Goal: Information Seeking & Learning: Learn about a topic

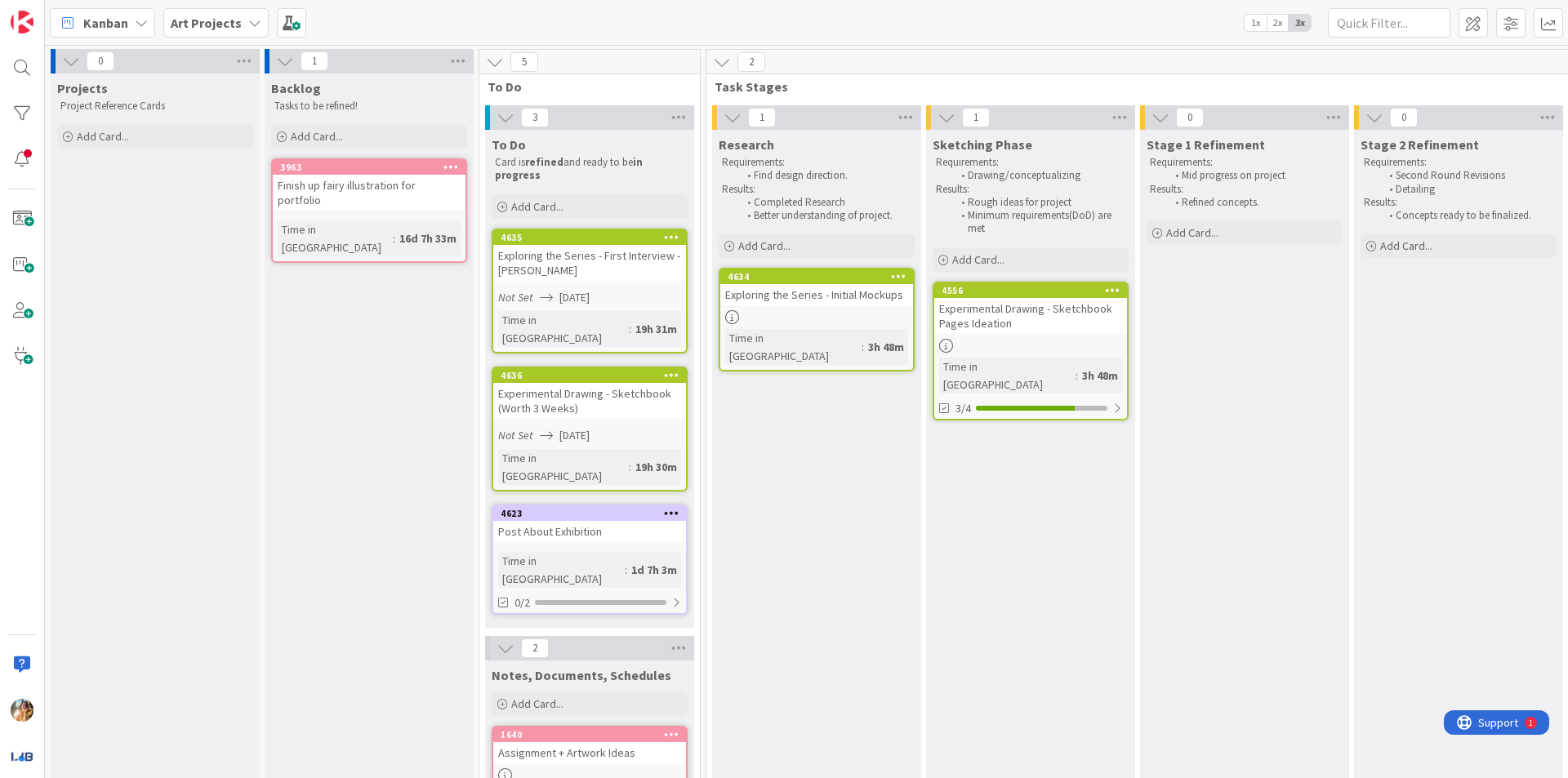
click at [225, 31] on span "Art Projects" at bounding box center [206, 23] width 71 height 20
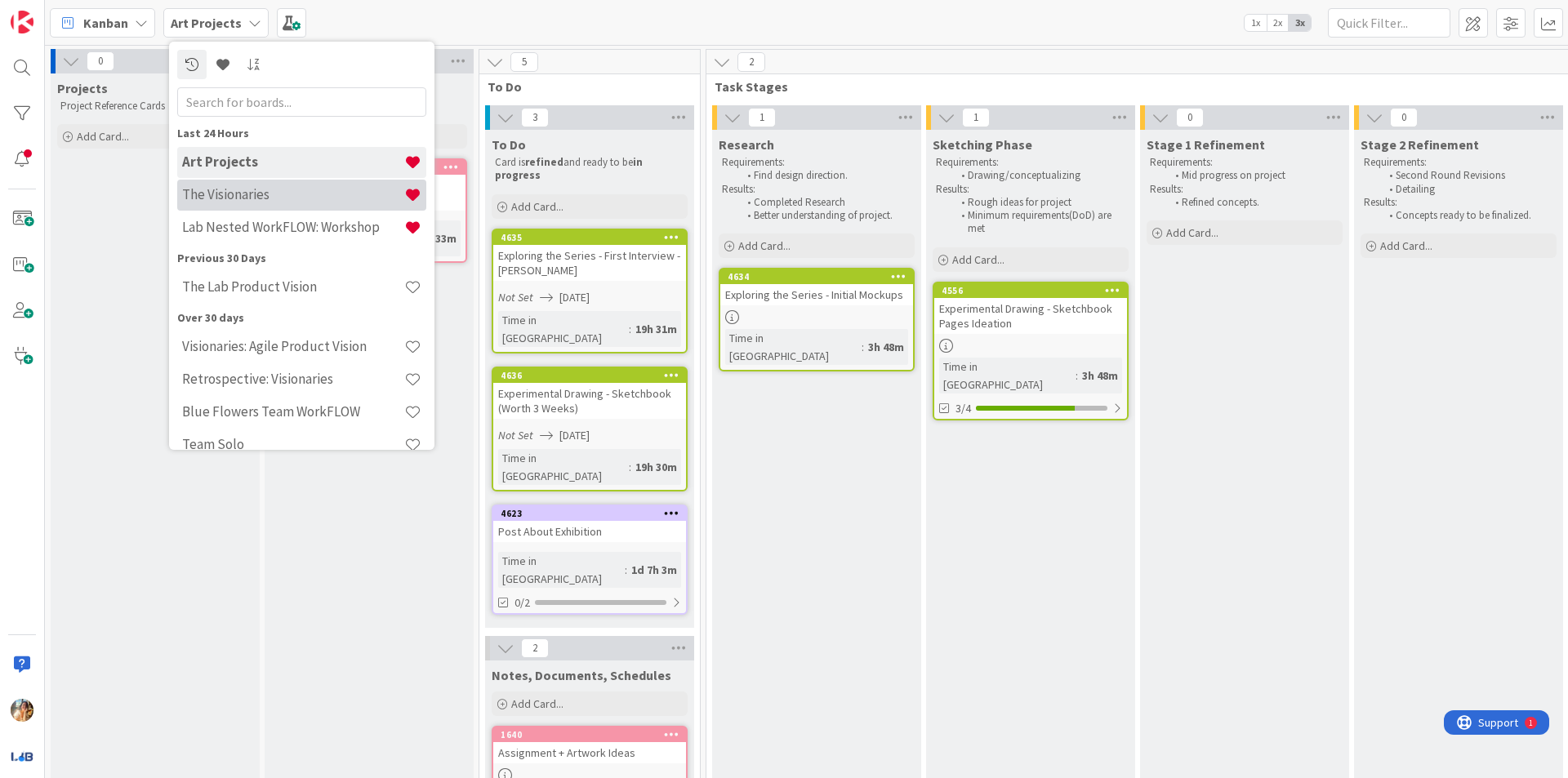
click at [327, 191] on h4 "The Visionaries" at bounding box center [293, 194] width 222 height 16
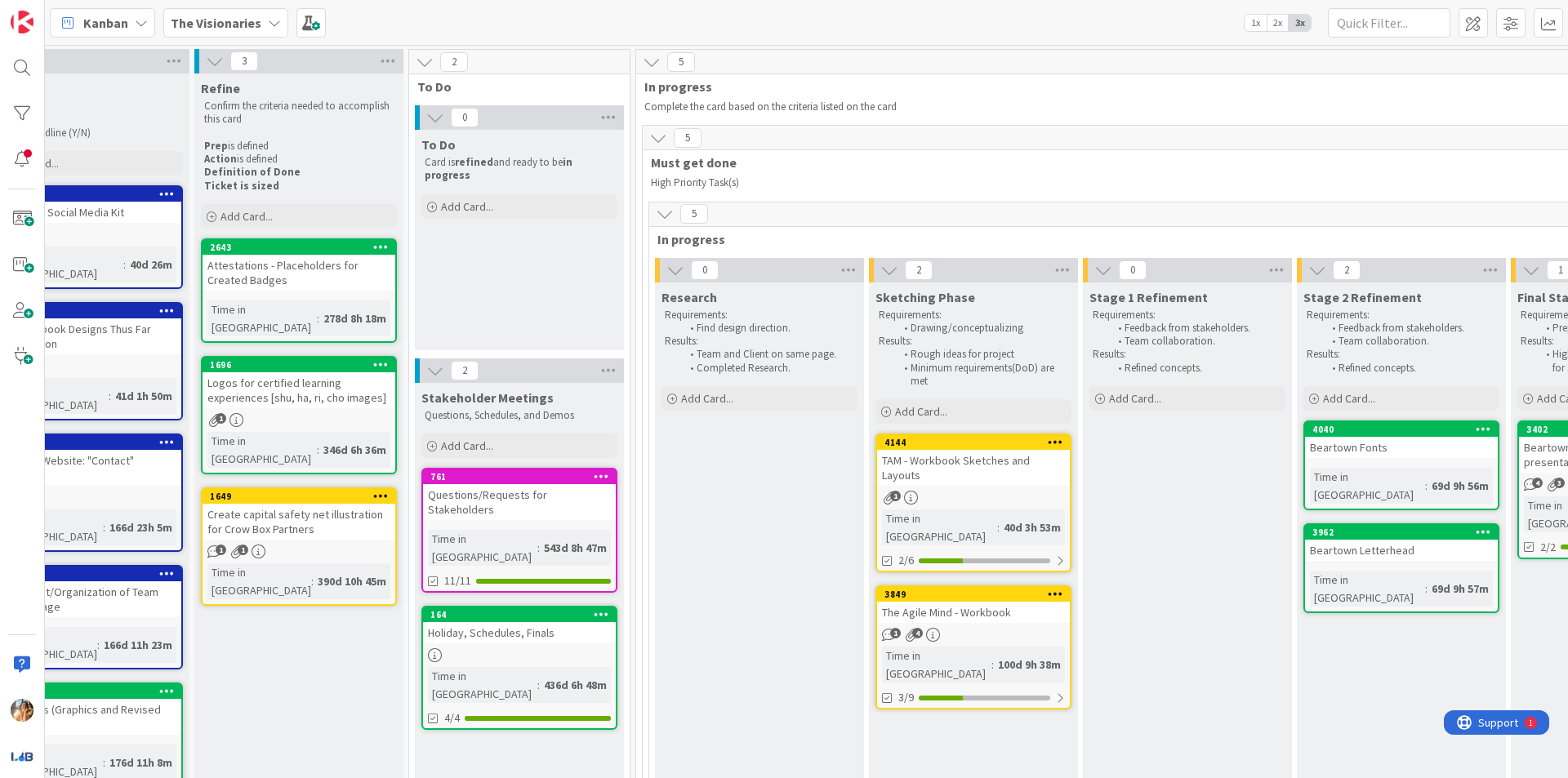
scroll to position [0, 194]
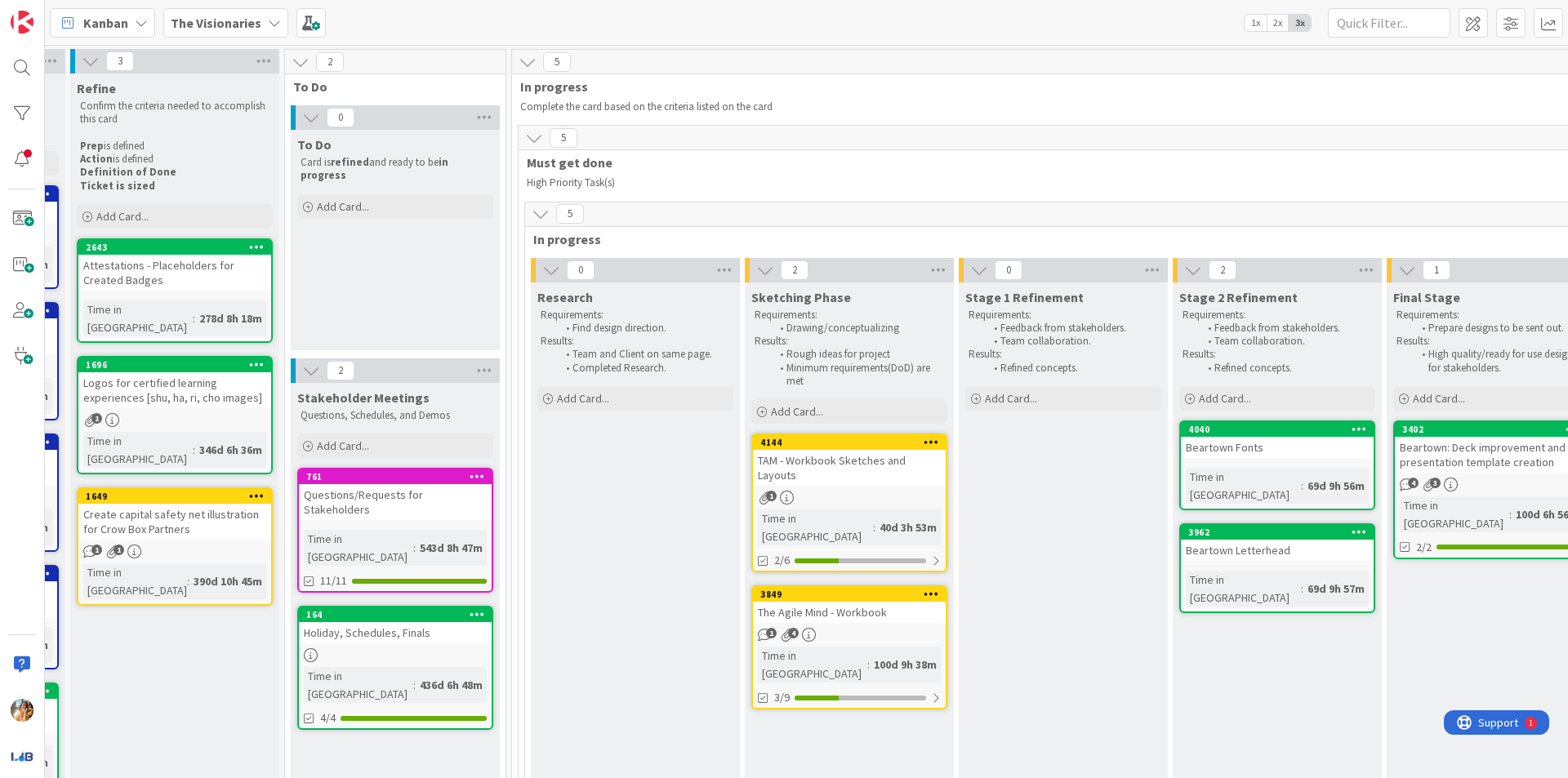
click at [884, 481] on div "TAM - Workbook Sketches and Layouts" at bounding box center [849, 467] width 193 height 36
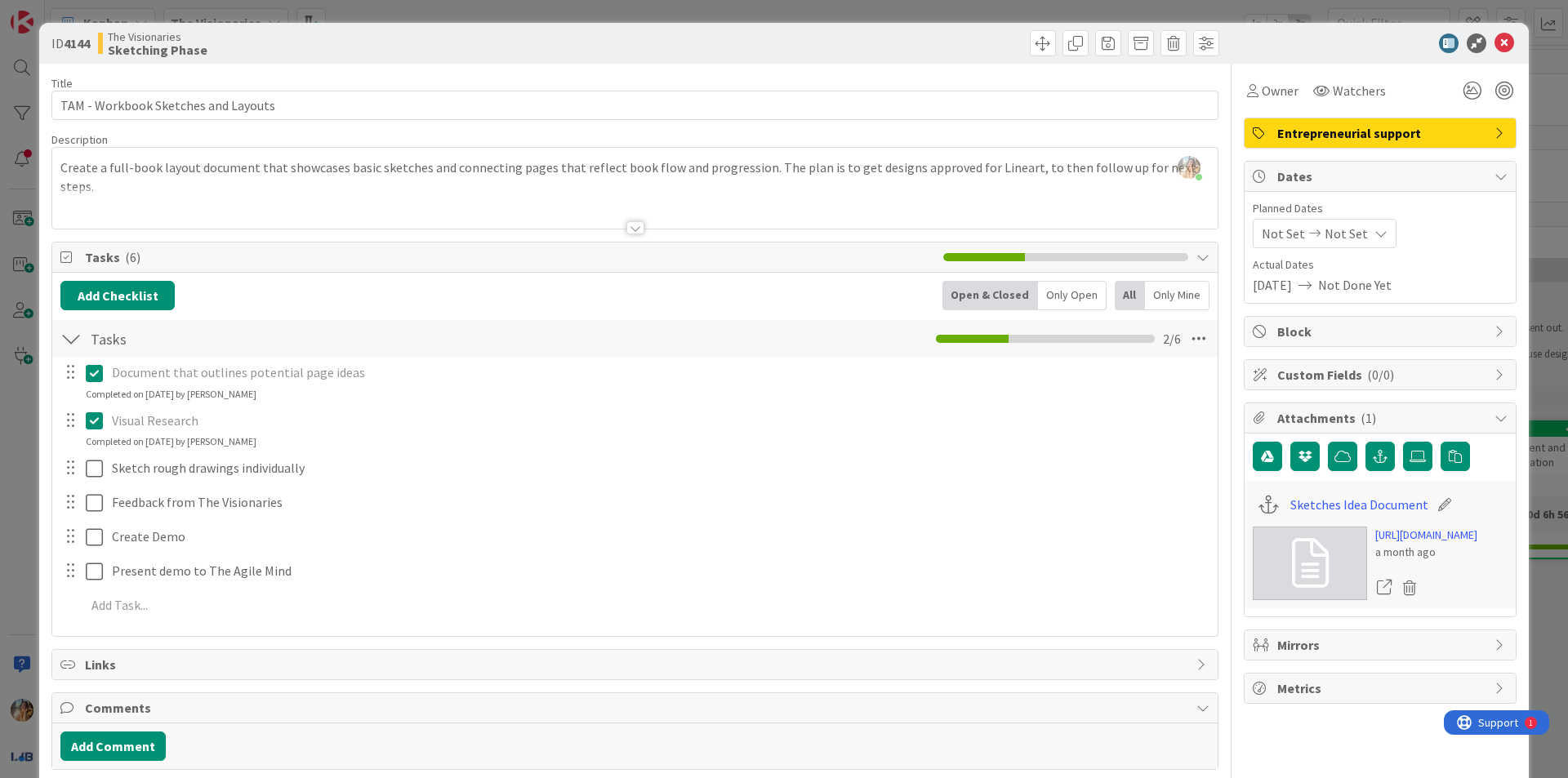
click at [0, 453] on div "ID 4144 The Visionaries Sketching Phase Title 35 / 128 TAM - Workbook Sketches …" at bounding box center [784, 389] width 1568 height 778
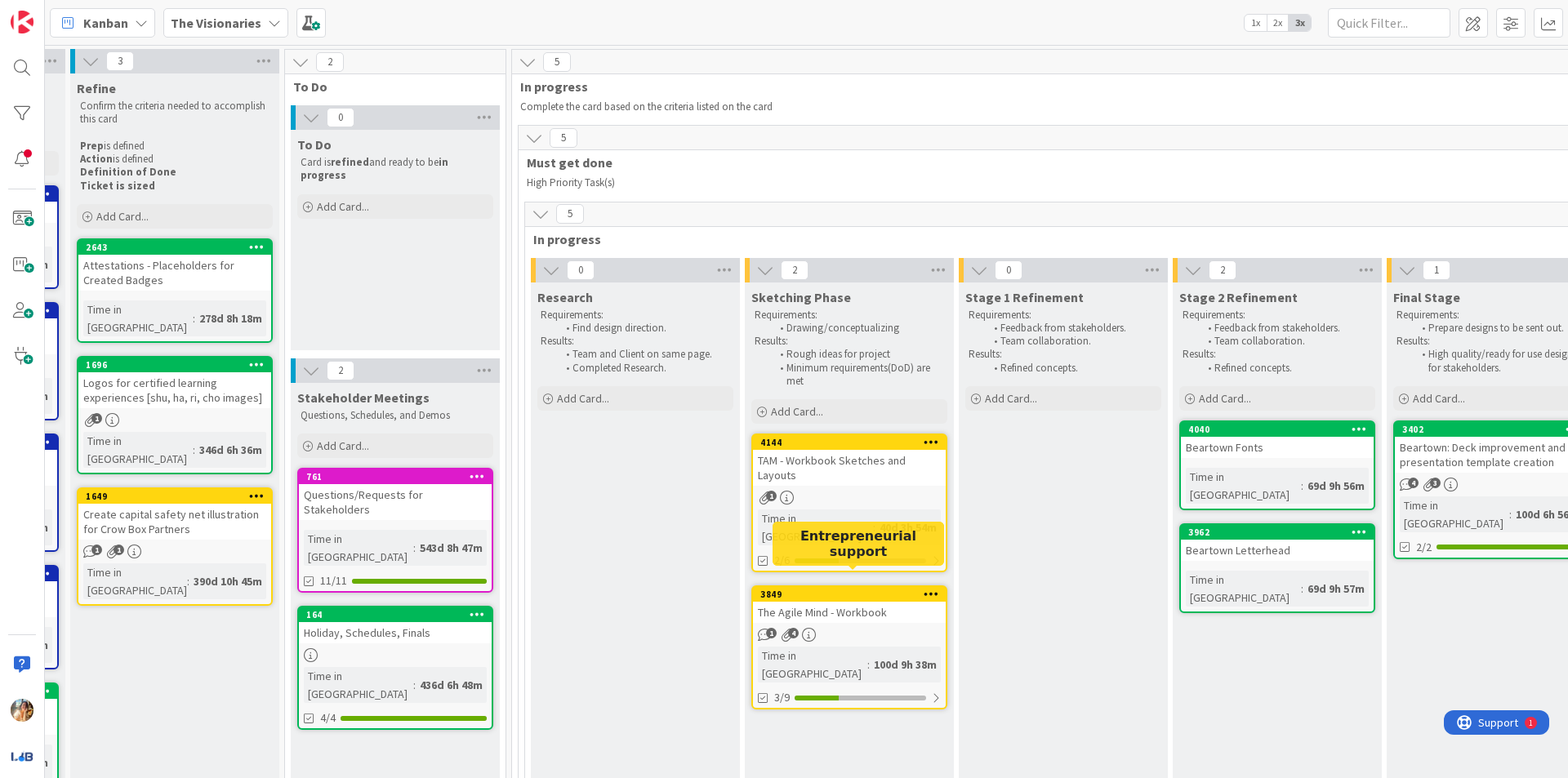
click at [892, 602] on div "The Agile Mind - Workbook" at bounding box center [849, 612] width 193 height 21
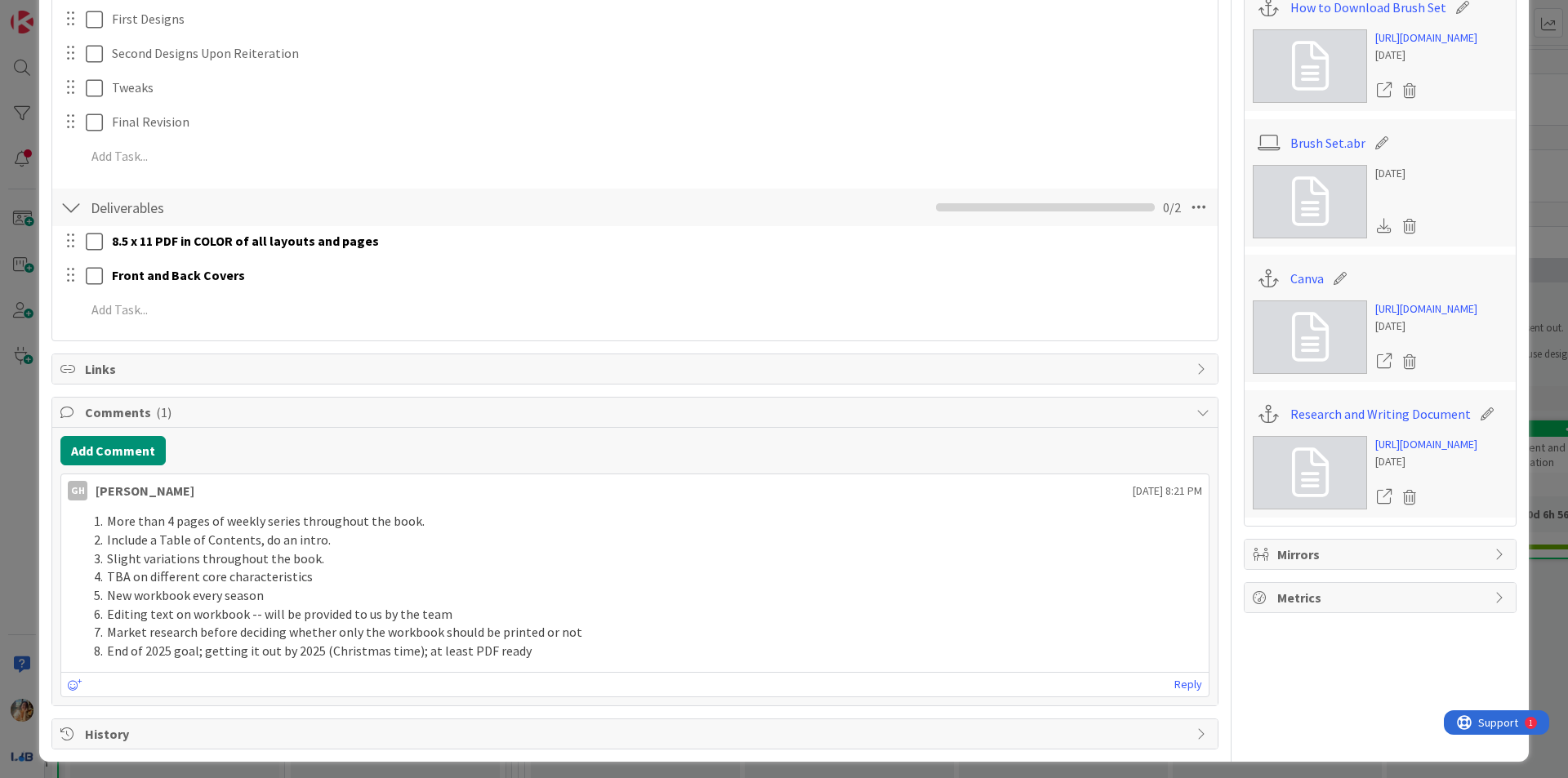
scroll to position [504, 0]
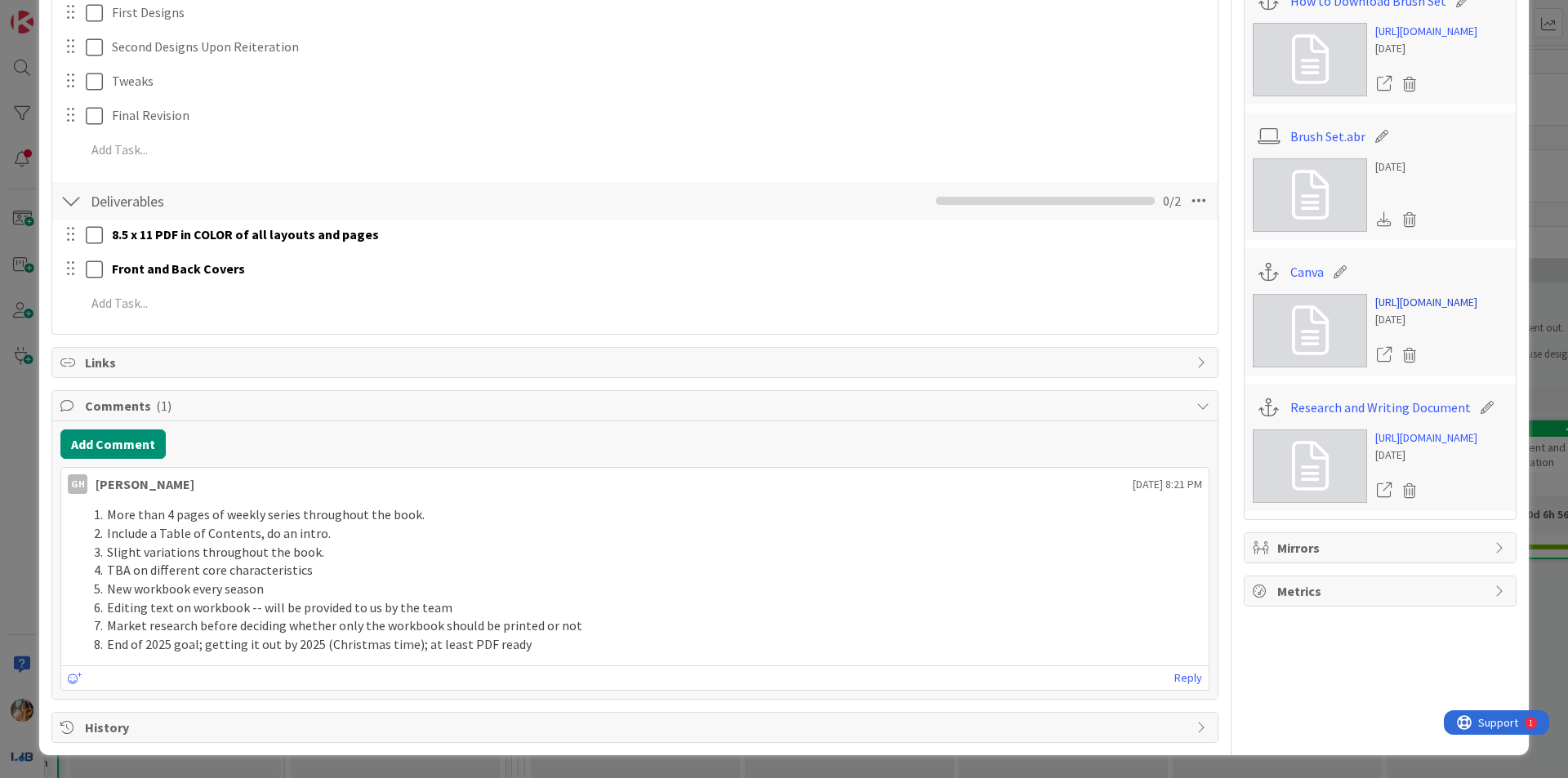
click at [1430, 311] on link "[URL][DOMAIN_NAME]" at bounding box center [1426, 302] width 102 height 17
